Goal: Task Accomplishment & Management: Manage account settings

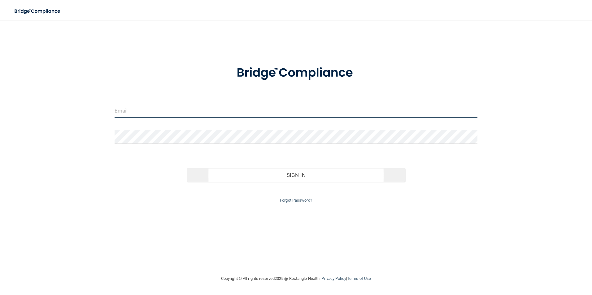
type input "[EMAIL_ADDRESS][DOMAIN_NAME]"
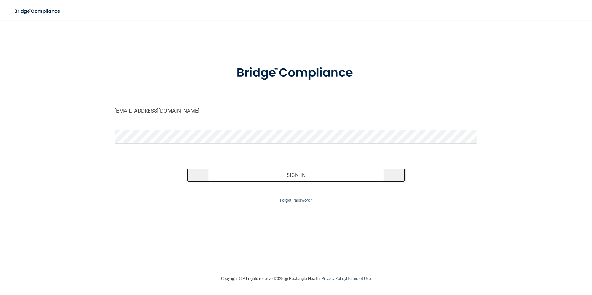
click at [214, 170] on button "Sign In" at bounding box center [296, 175] width 218 height 14
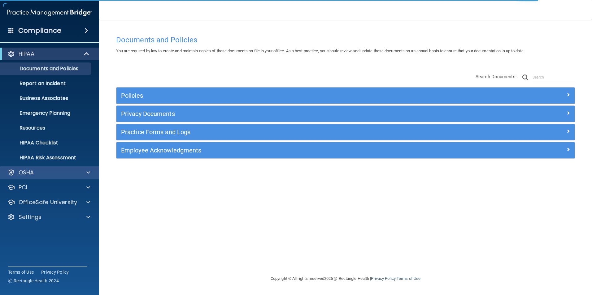
click at [44, 166] on div "OSHA" at bounding box center [49, 172] width 99 height 12
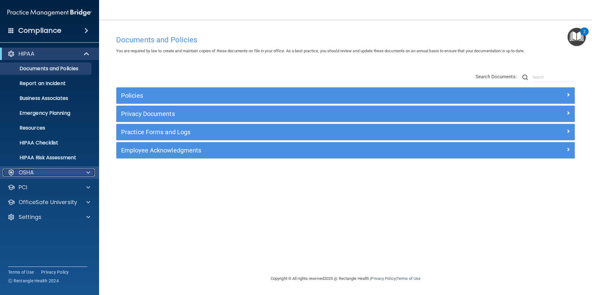
click at [74, 172] on div "OSHA" at bounding box center [41, 172] width 77 height 7
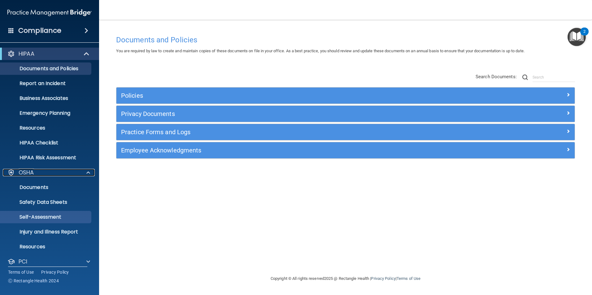
scroll to position [36, 0]
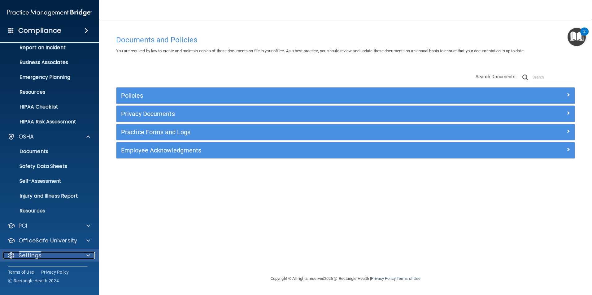
click at [38, 256] on p "Settings" at bounding box center [30, 255] width 23 height 7
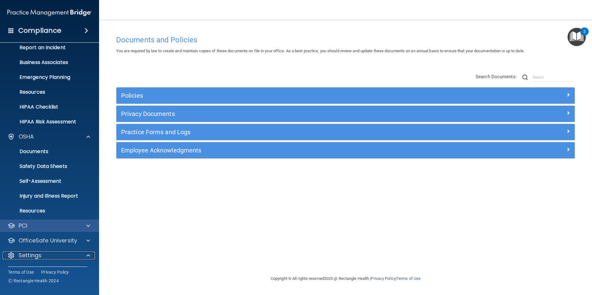
scroll to position [95, 0]
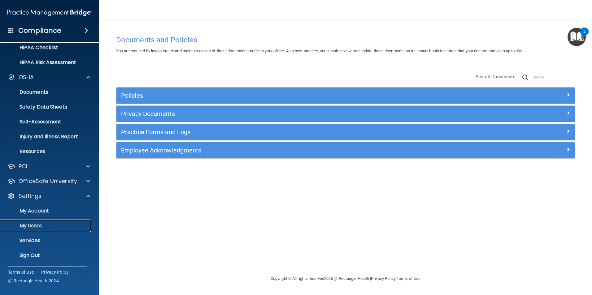
click at [29, 225] on p "My Users" at bounding box center [46, 226] width 84 height 6
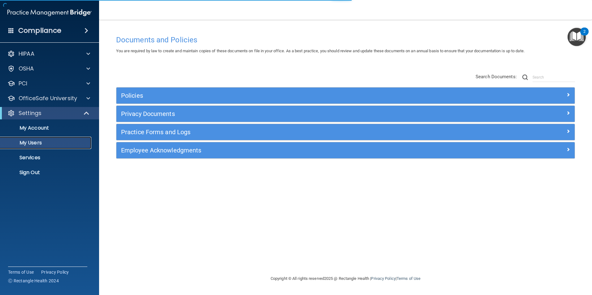
select select "20"
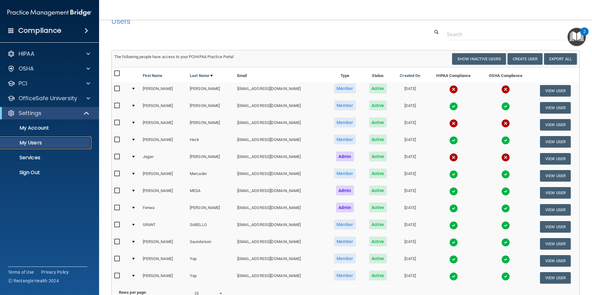
scroll to position [9, 0]
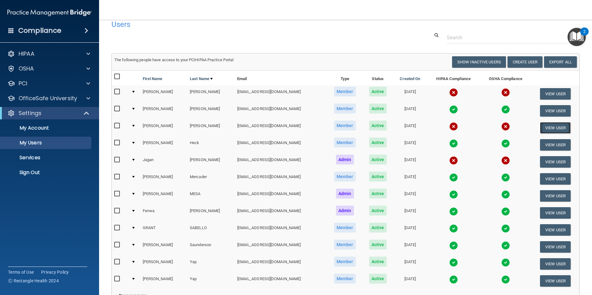
click at [543, 128] on button "View User" at bounding box center [555, 127] width 31 height 11
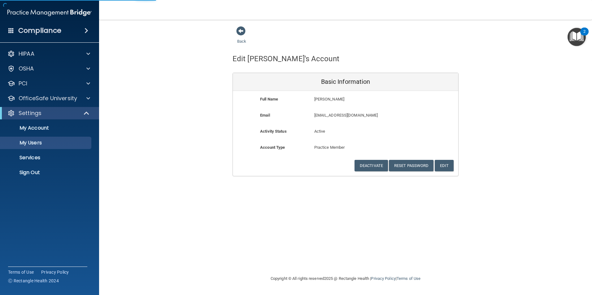
select select "20"
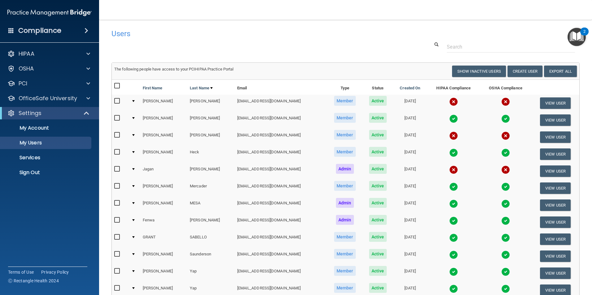
click at [501, 135] on img at bounding box center [505, 135] width 9 height 9
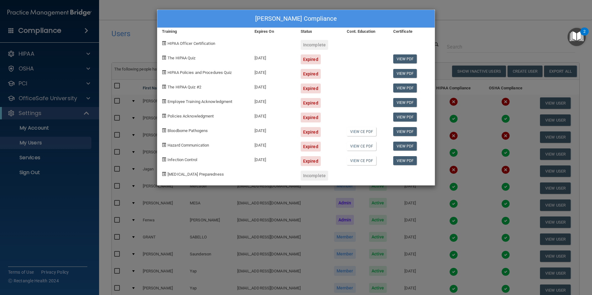
click at [492, 24] on div "Rebecca Frazier's Compliance Training Expires On Status Cont. Education Certifi…" at bounding box center [296, 147] width 592 height 295
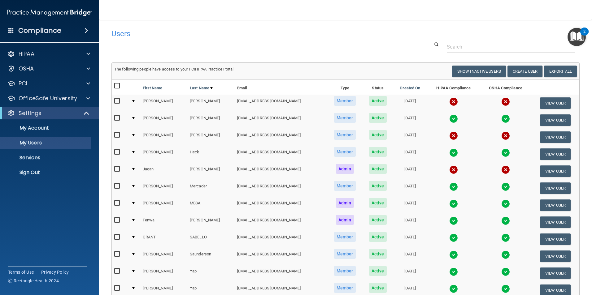
scroll to position [81, 0]
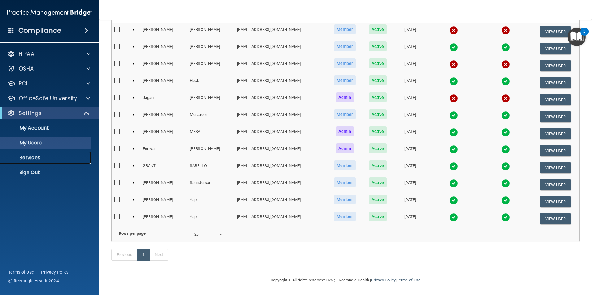
click at [37, 161] on link "Services" at bounding box center [42, 158] width 97 height 12
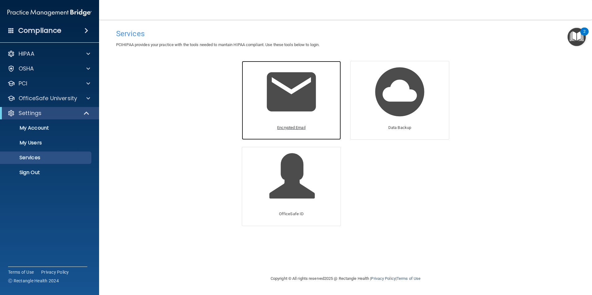
click at [295, 92] on img at bounding box center [291, 91] width 59 height 59
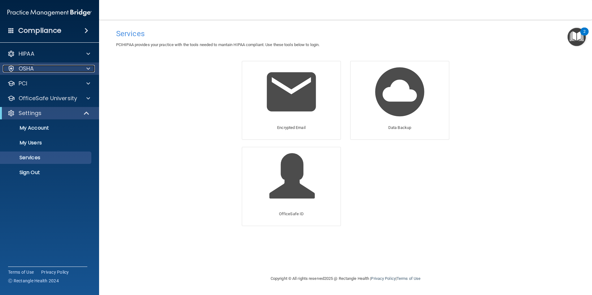
click at [37, 70] on div "OSHA" at bounding box center [41, 68] width 77 height 7
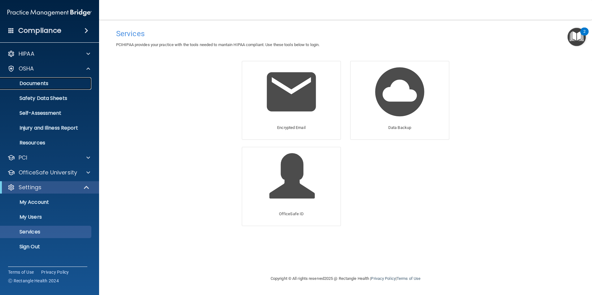
click at [50, 84] on p "Documents" at bounding box center [46, 83] width 84 height 6
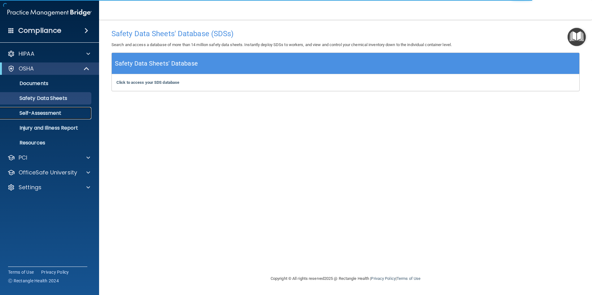
click at [34, 115] on p "Self-Assessment" at bounding box center [46, 113] width 84 height 6
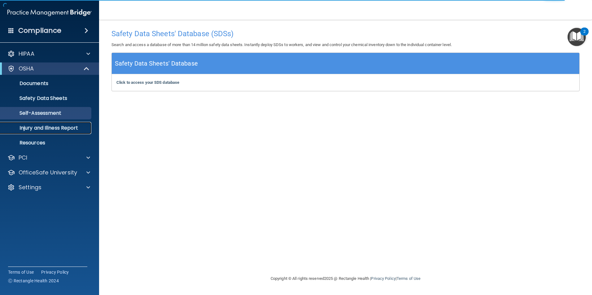
click at [40, 129] on p "Injury and Illness Report" at bounding box center [46, 128] width 84 height 6
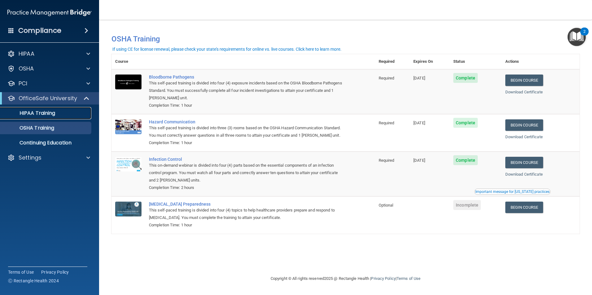
click at [42, 117] on link "HIPAA Training" at bounding box center [42, 113] width 97 height 12
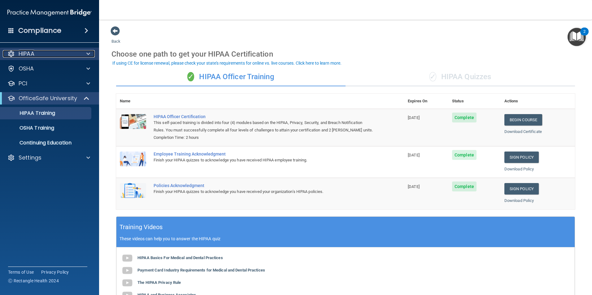
click at [45, 53] on div "HIPAA" at bounding box center [41, 53] width 77 height 7
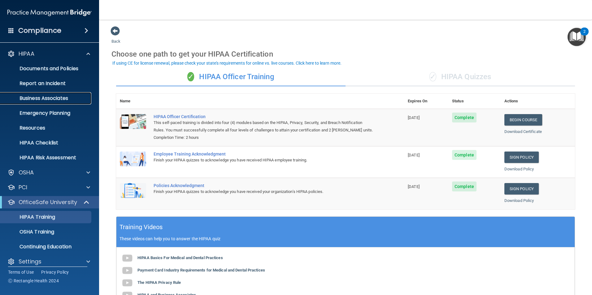
click at [51, 98] on p "Business Associates" at bounding box center [46, 98] width 84 height 6
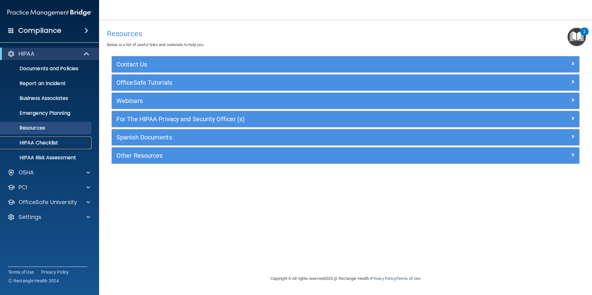
click at [49, 144] on p "HIPAA Checklist" at bounding box center [46, 143] width 84 height 6
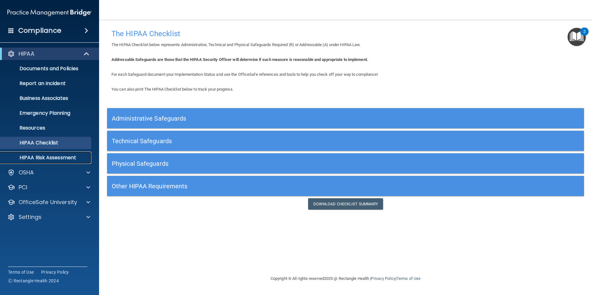
click at [59, 155] on p "HIPAA Risk Assessment" at bounding box center [46, 158] width 84 height 6
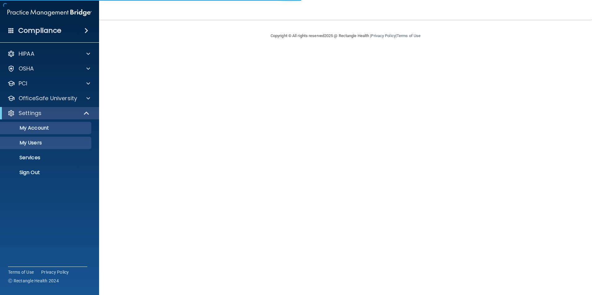
select select "20"
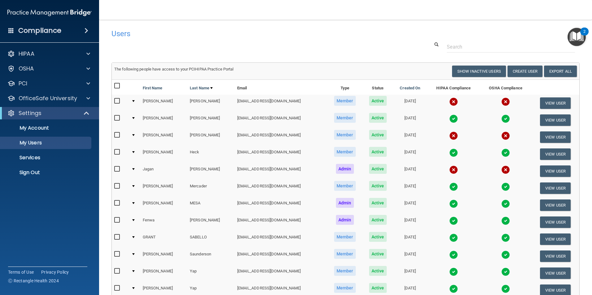
click at [117, 136] on input "checkbox" at bounding box center [117, 135] width 7 height 5
checkbox input "true"
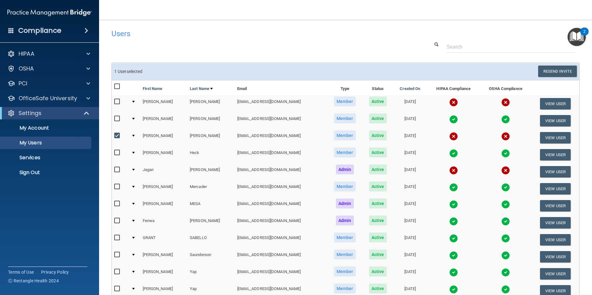
click at [133, 136] on div at bounding box center [133, 136] width 2 height 2
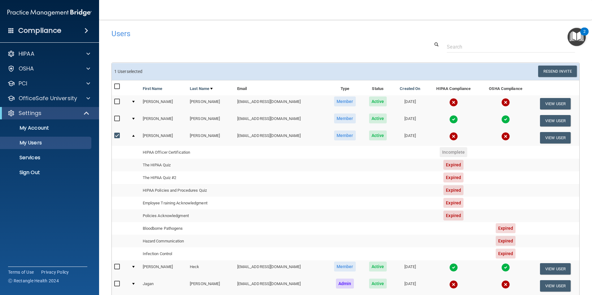
click at [456, 164] on span "Expired" at bounding box center [453, 165] width 20 height 10
click at [155, 153] on td "HIPAA Officer Certification" at bounding box center [187, 152] width 94 height 13
click at [460, 154] on span "Incomplete" at bounding box center [453, 152] width 28 height 10
click at [506, 136] on img at bounding box center [505, 136] width 9 height 9
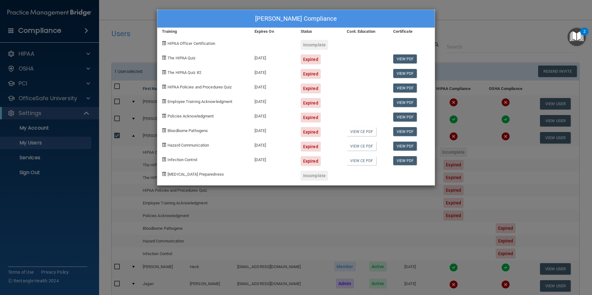
click at [440, 12] on div "Rebecca Frazier's Compliance Training Expires On Status Cont. Education Certifi…" at bounding box center [296, 147] width 592 height 295
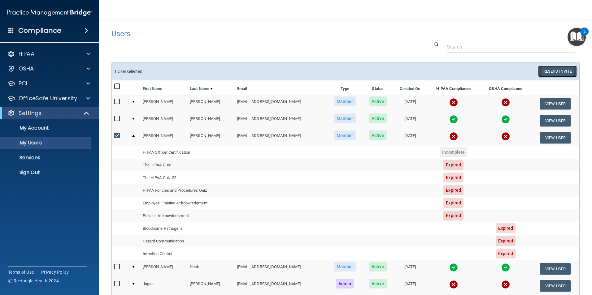
click at [549, 72] on button "Resend Invite" at bounding box center [557, 71] width 39 height 11
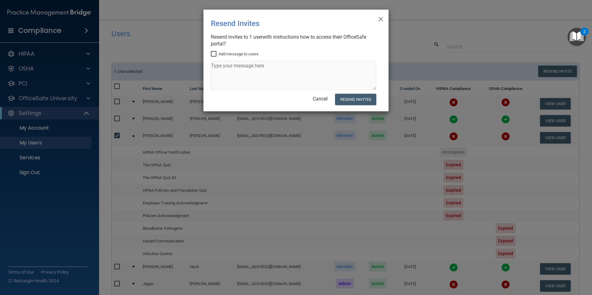
click at [212, 53] on input "Add message to users" at bounding box center [214, 54] width 7 height 5
checkbox input "true"
click at [256, 76] on textarea at bounding box center [293, 75] width 165 height 29
type textarea "Hi this is the link for the hippa and osha training"
click at [350, 101] on button "Resend Invites" at bounding box center [355, 99] width 41 height 11
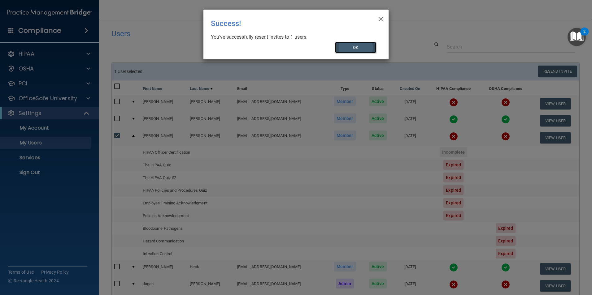
click at [349, 47] on button "OK" at bounding box center [355, 47] width 41 height 11
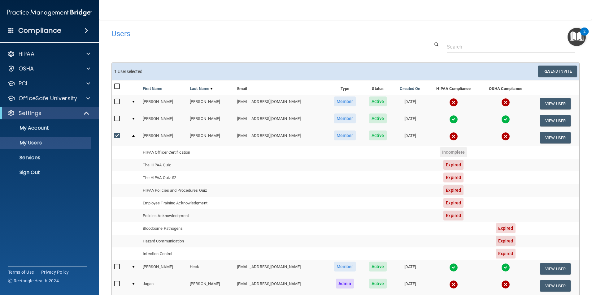
click at [117, 137] on input "checkbox" at bounding box center [117, 135] width 7 height 5
checkbox input "false"
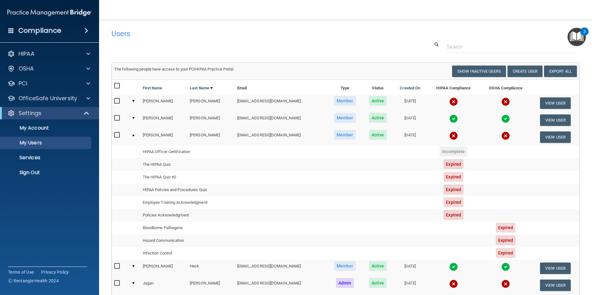
click at [119, 101] on input "checkbox" at bounding box center [117, 101] width 7 height 5
checkbox input "true"
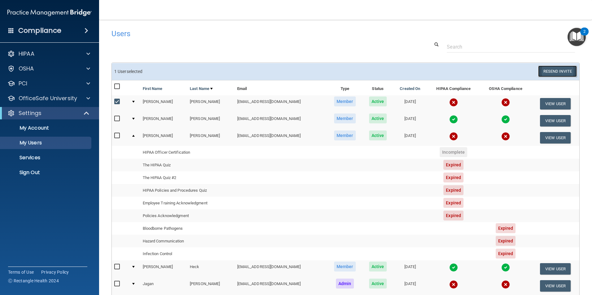
click at [540, 74] on button "Resend Invite" at bounding box center [557, 71] width 39 height 11
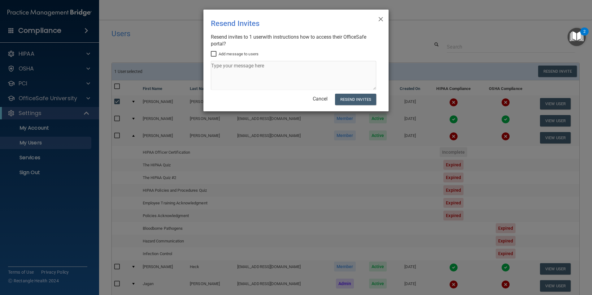
click at [249, 55] on label "Add message to users" at bounding box center [235, 53] width 48 height 7
click at [218, 55] on input "Add message to users" at bounding box center [214, 54] width 7 height 5
checkbox input "true"
click at [247, 72] on textarea at bounding box center [293, 75] width 165 height 29
type textarea "Please complete the OSHA and HIPPA Training certificates."
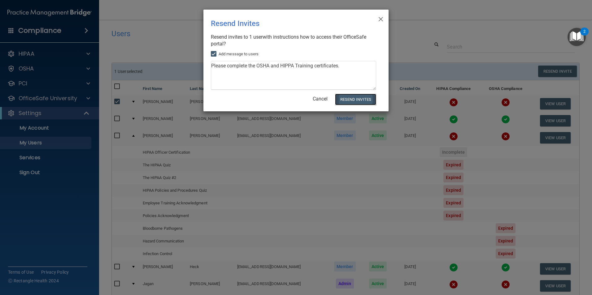
click at [351, 100] on button "Resend Invites" at bounding box center [355, 99] width 41 height 11
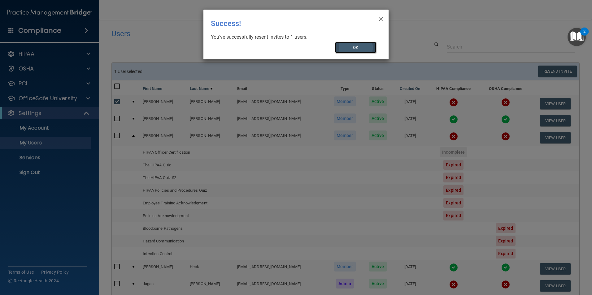
click at [366, 49] on button "OK" at bounding box center [355, 47] width 41 height 11
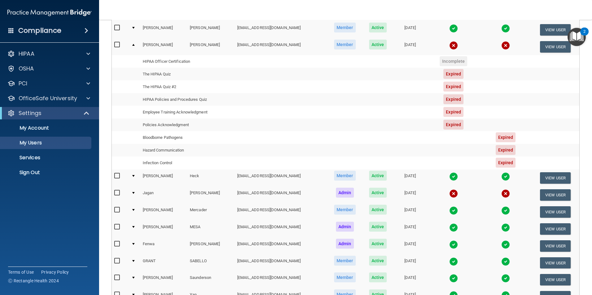
scroll to position [93, 0]
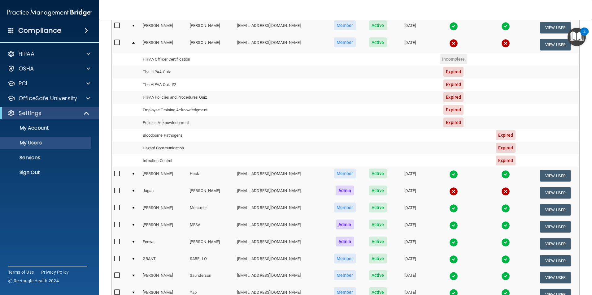
click at [118, 189] on input "checkbox" at bounding box center [117, 190] width 7 height 5
checkbox input "true"
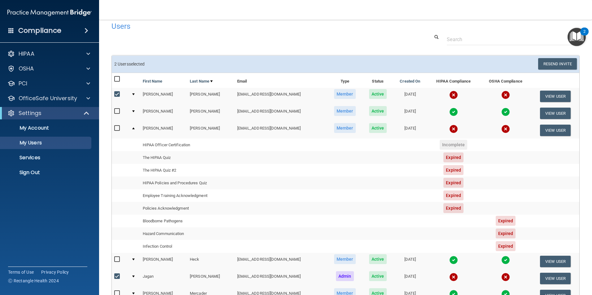
scroll to position [0, 0]
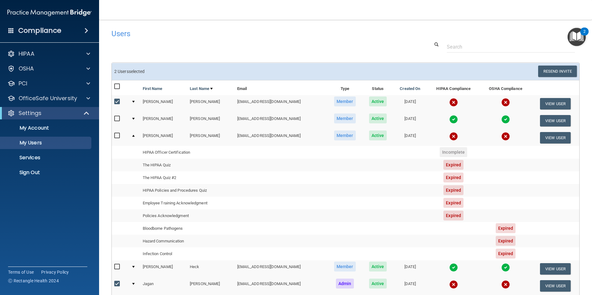
click at [119, 100] on input "checkbox" at bounding box center [117, 101] width 7 height 5
checkbox input "false"
click at [559, 72] on button "Resend Invite" at bounding box center [557, 71] width 39 height 11
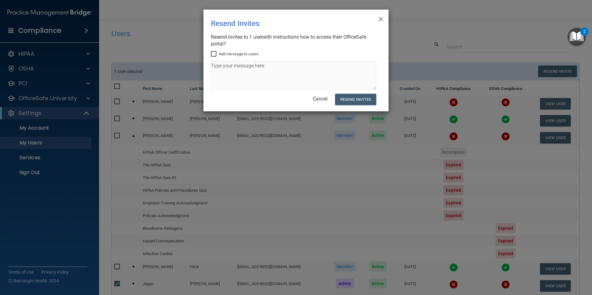
click at [234, 52] on label "Add message to users" at bounding box center [235, 53] width 48 height 7
click at [218, 52] on input "Add message to users" at bounding box center [214, 54] width 7 height 5
checkbox input "true"
click at [237, 84] on textarea at bounding box center [293, 75] width 165 height 29
type textarea "Hi Dr. Kansal please remember to complete these certificates. Thank you!"
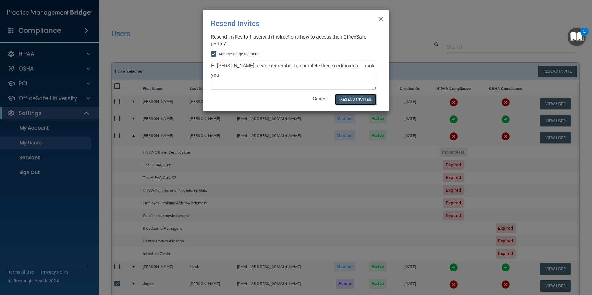
click at [344, 99] on button "Resend Invites" at bounding box center [355, 99] width 41 height 11
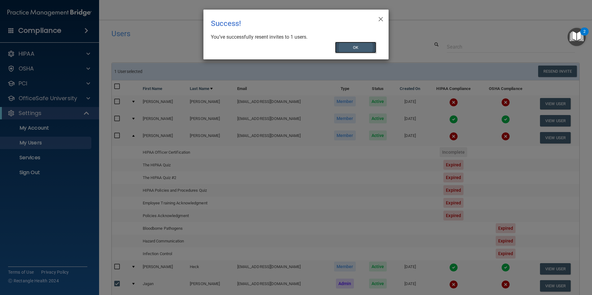
click at [363, 46] on button "OK" at bounding box center [355, 47] width 41 height 11
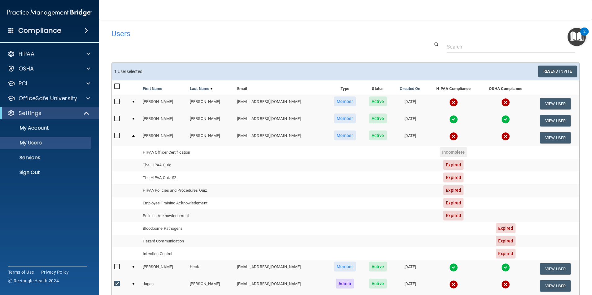
click at [332, 24] on main "Users Success! New user created. × Error! The user couldn't be created. × Succe…" at bounding box center [345, 157] width 493 height 275
